Goal: Information Seeking & Learning: Learn about a topic

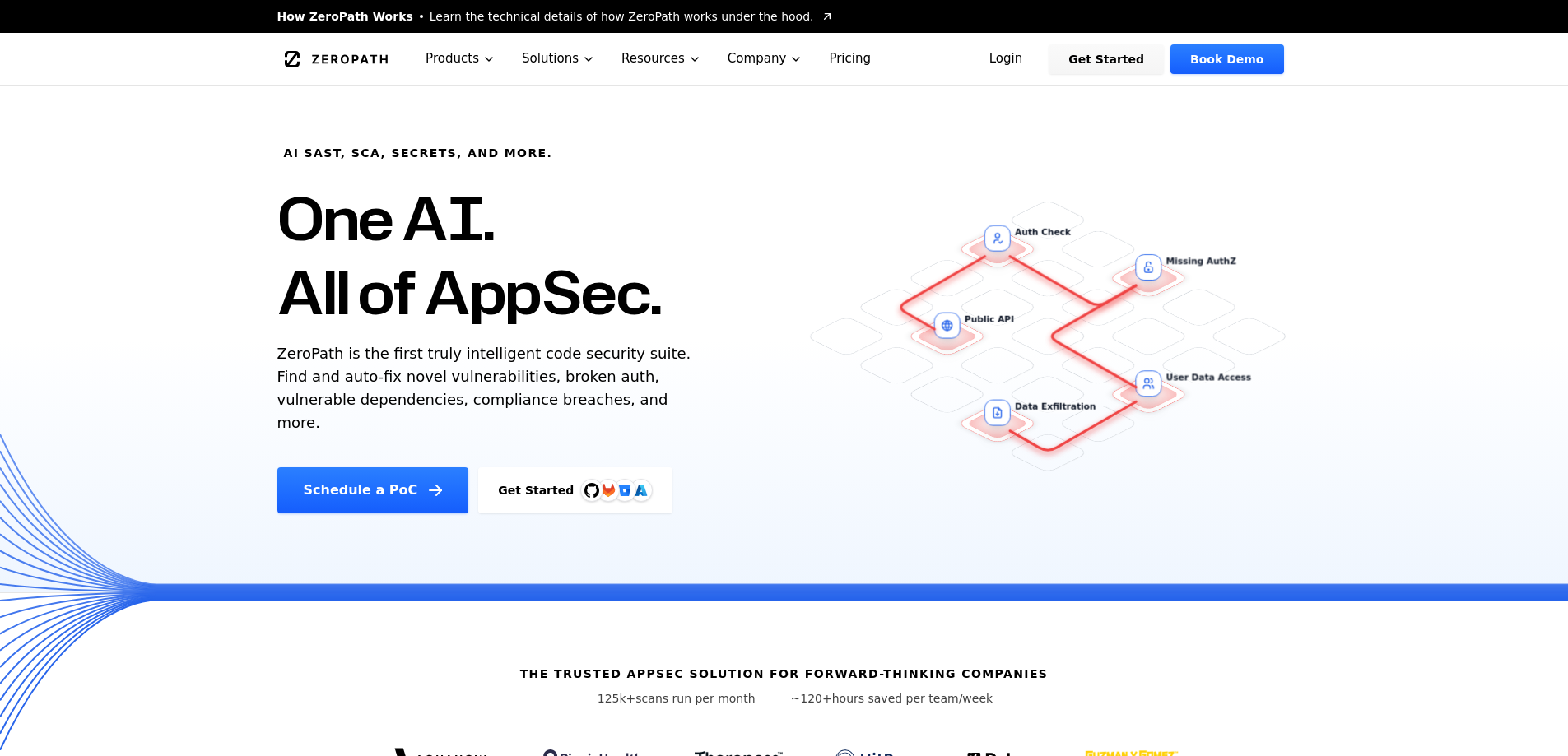
scroll to position [493, 0]
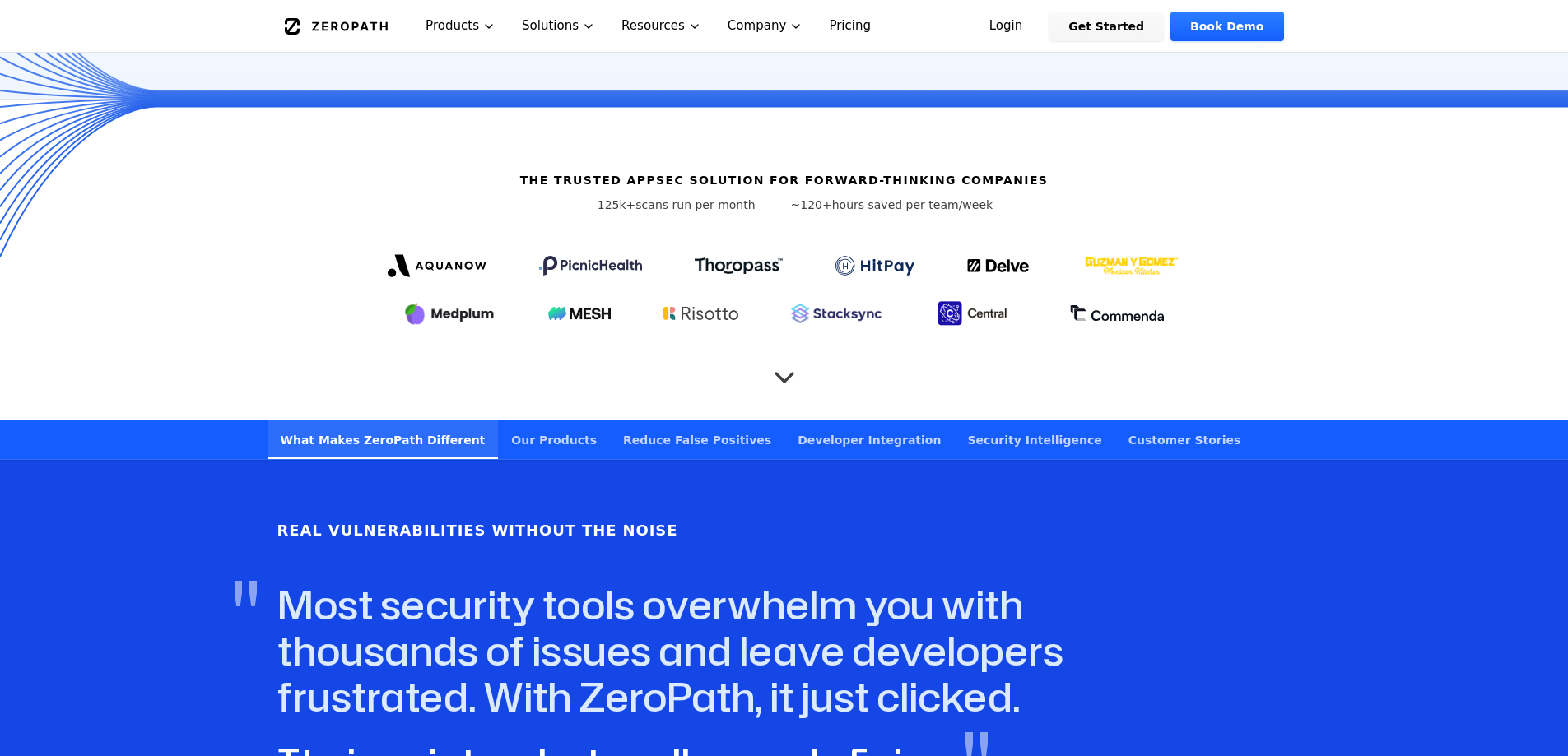
click at [789, 354] on icon "Scroll to next section" at bounding box center [784, 370] width 33 height 33
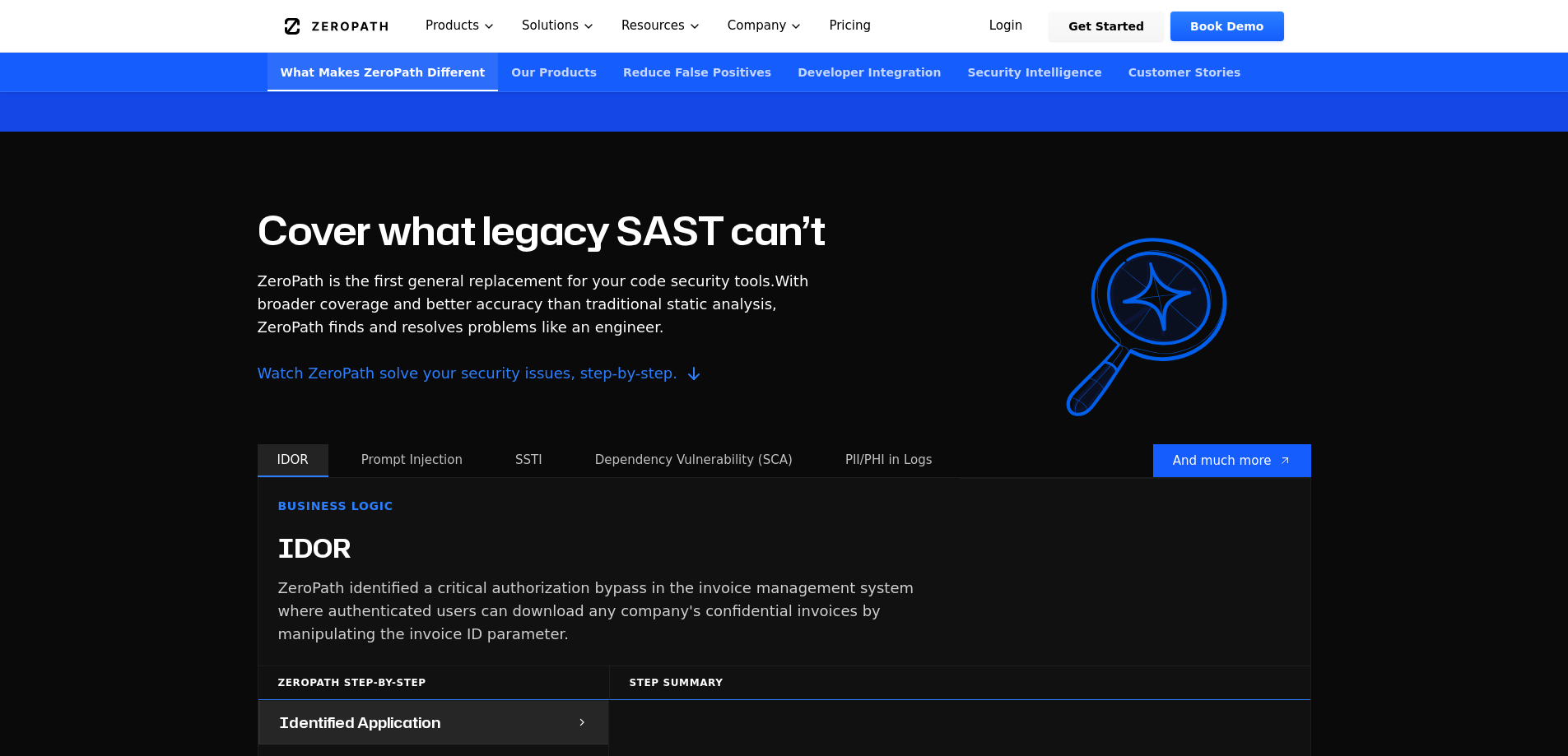
scroll to position [1342, 0]
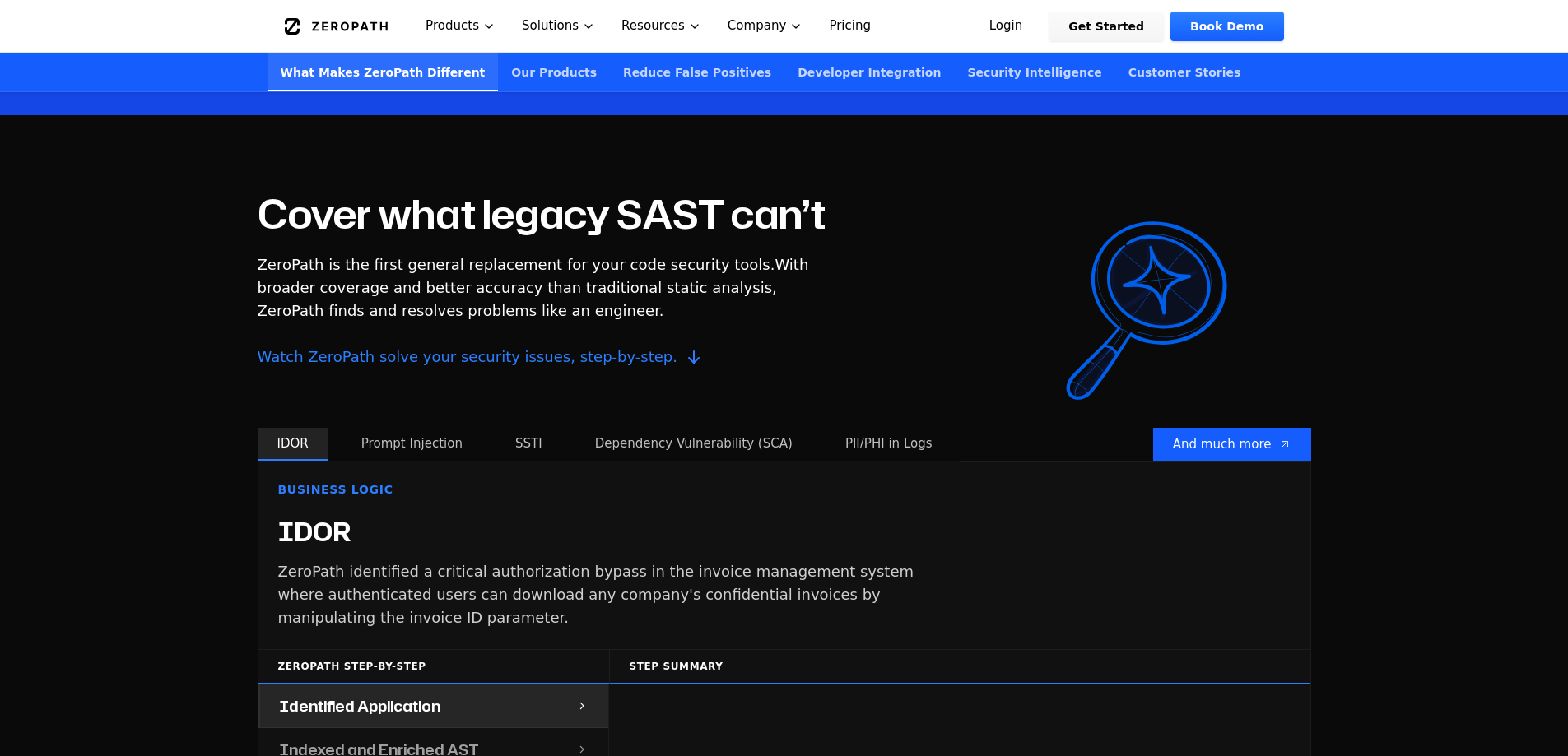
click at [392, 428] on button "Prompt Injection" at bounding box center [411, 444] width 141 height 33
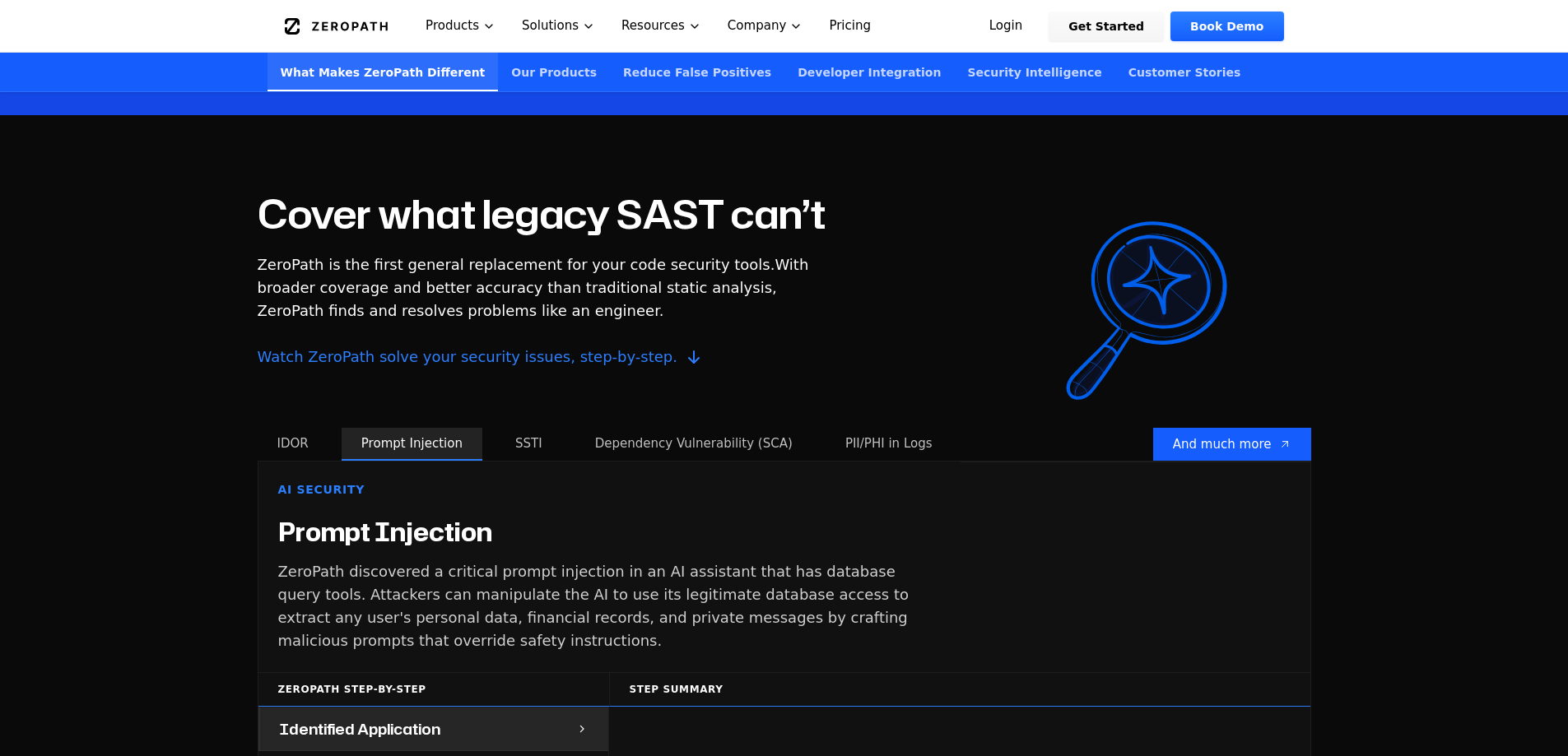
click at [507, 428] on button "SSTI" at bounding box center [528, 444] width 67 height 33
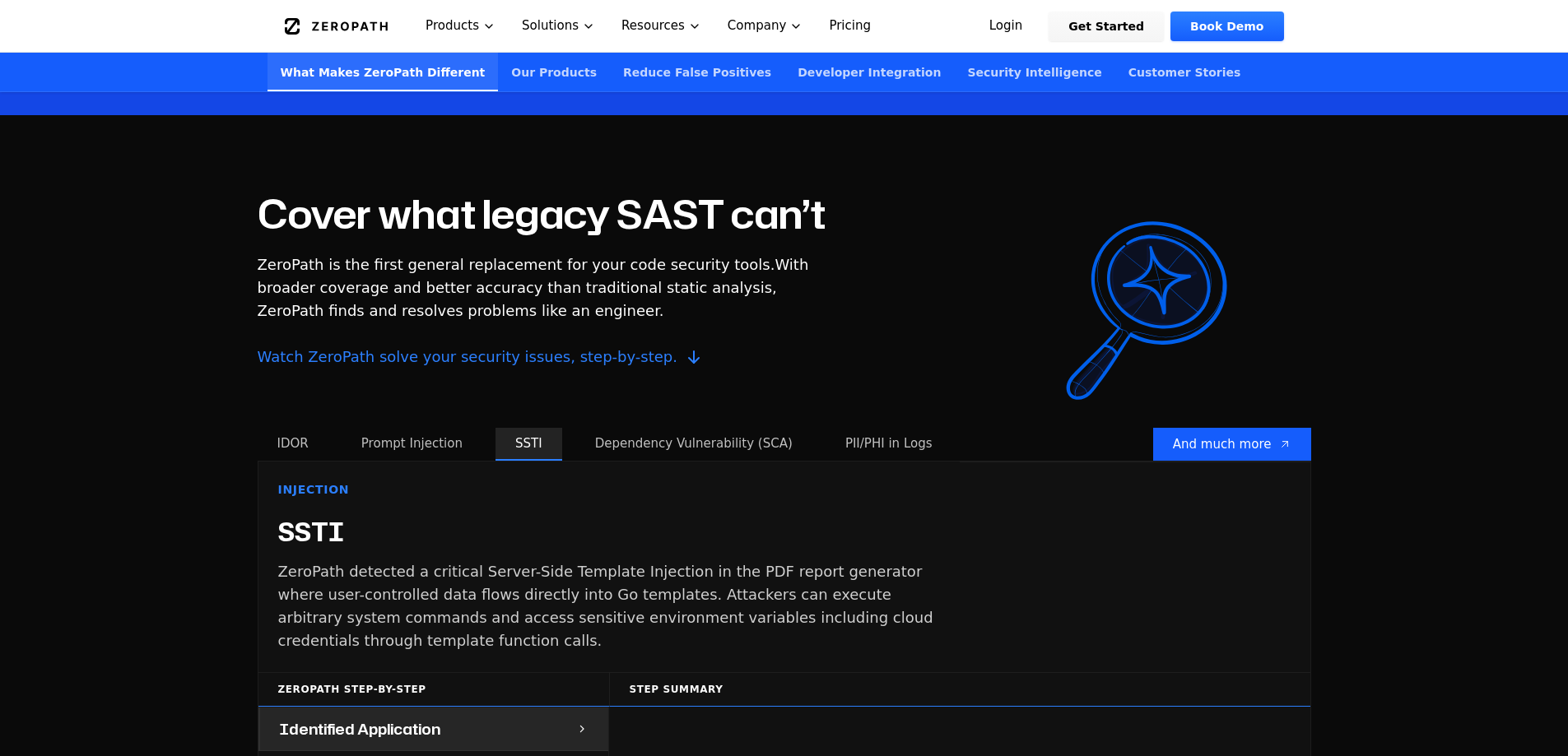
drag, startPoint x: 604, startPoint y: 416, endPoint x: 725, endPoint y: 416, distance: 121.0
click at [623, 428] on button "Dependency Vulnerability (SCA)" at bounding box center [693, 444] width 237 height 33
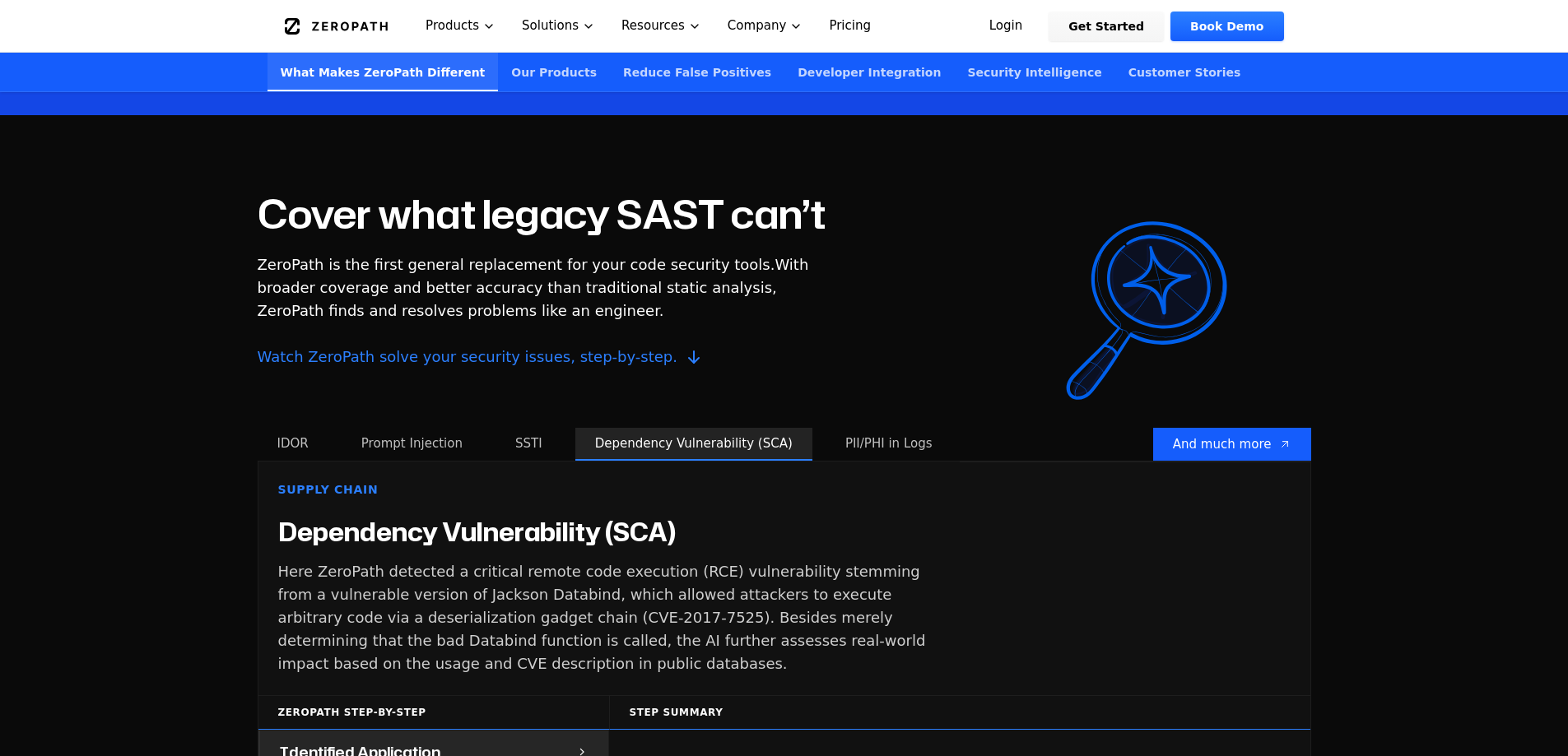
drag, startPoint x: 754, startPoint y: 416, endPoint x: 878, endPoint y: 426, distance: 124.4
click at [878, 428] on div "IDOR Prompt Injection SSTI Dependency Vulnerability (SCA) PII/PHI in Logs And m…" at bounding box center [784, 444] width 1054 height 33
click at [878, 428] on button "PII/PHI in Logs" at bounding box center [889, 444] width 127 height 33
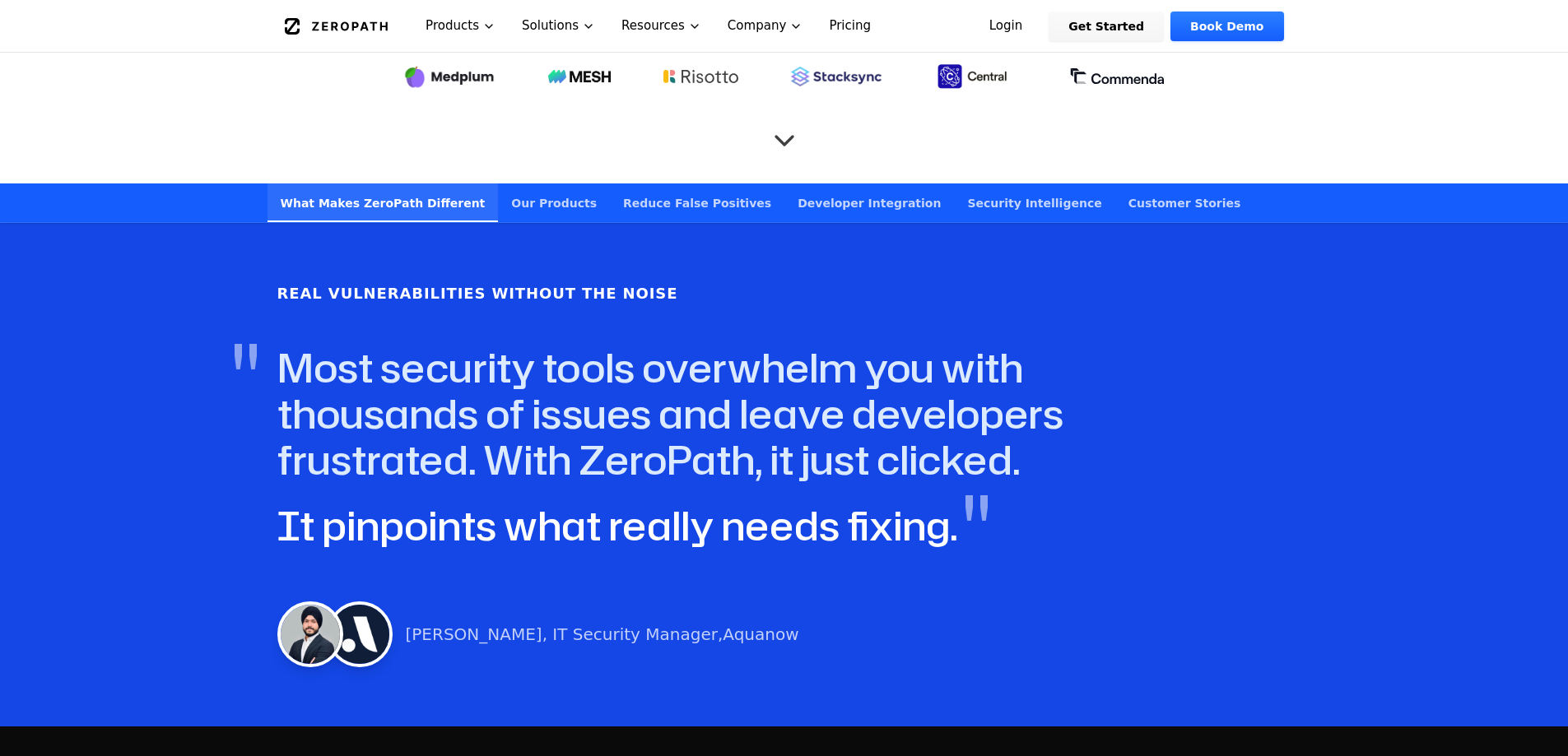
scroll to position [766, 0]
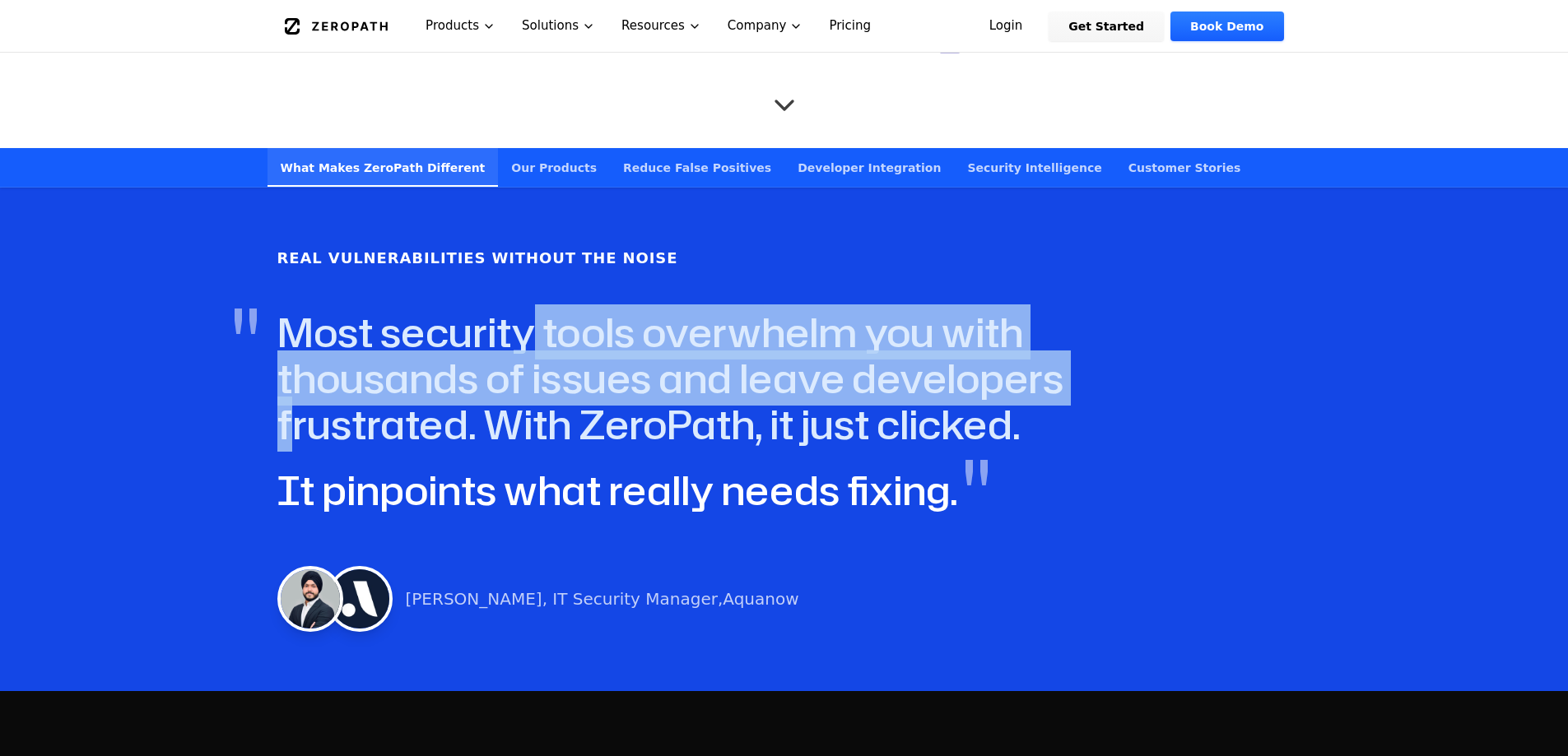
drag, startPoint x: 534, startPoint y: 314, endPoint x: 860, endPoint y: 366, distance: 330.1
click at [860, 366] on h4 "" Most security tools overwhelm you with thousands of issues and leave develope…" at bounding box center [751, 378] width 948 height 138
click at [863, 373] on h4 "" Most security tools overwhelm you with thousands of issues and leave develope…" at bounding box center [751, 378] width 948 height 138
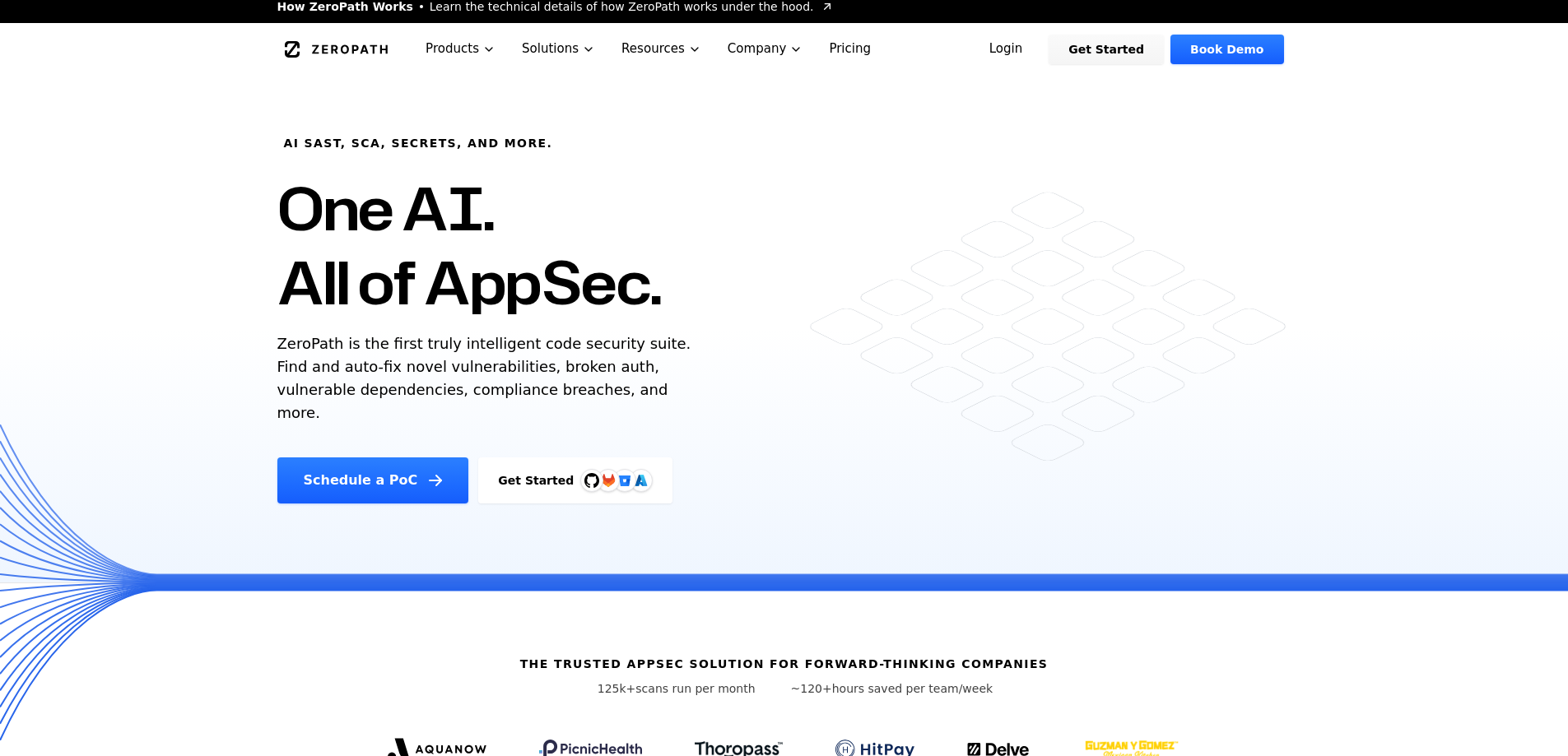
scroll to position [0, 0]
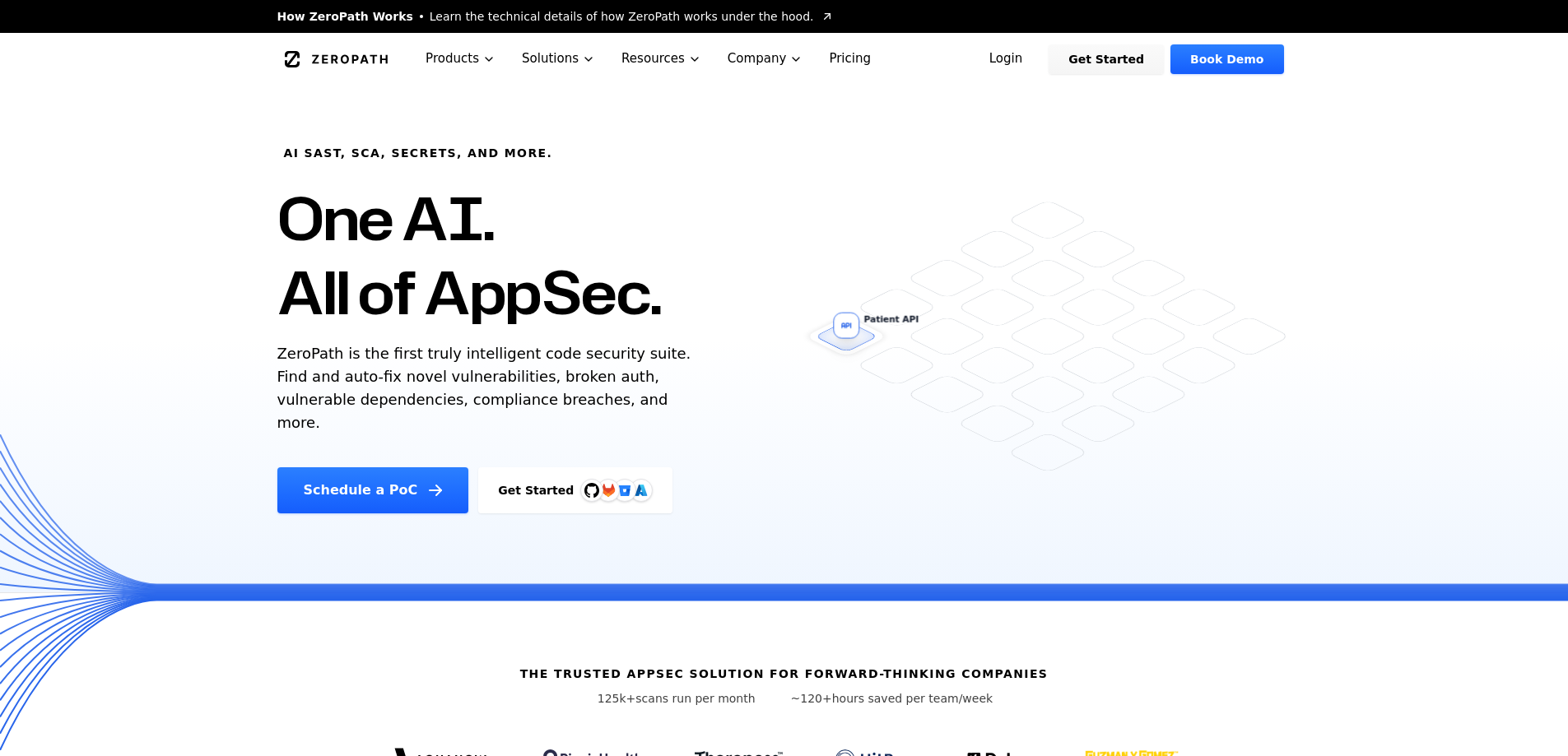
click at [580, 479] on div at bounding box center [591, 490] width 23 height 23
